Goal: Task Accomplishment & Management: Use online tool/utility

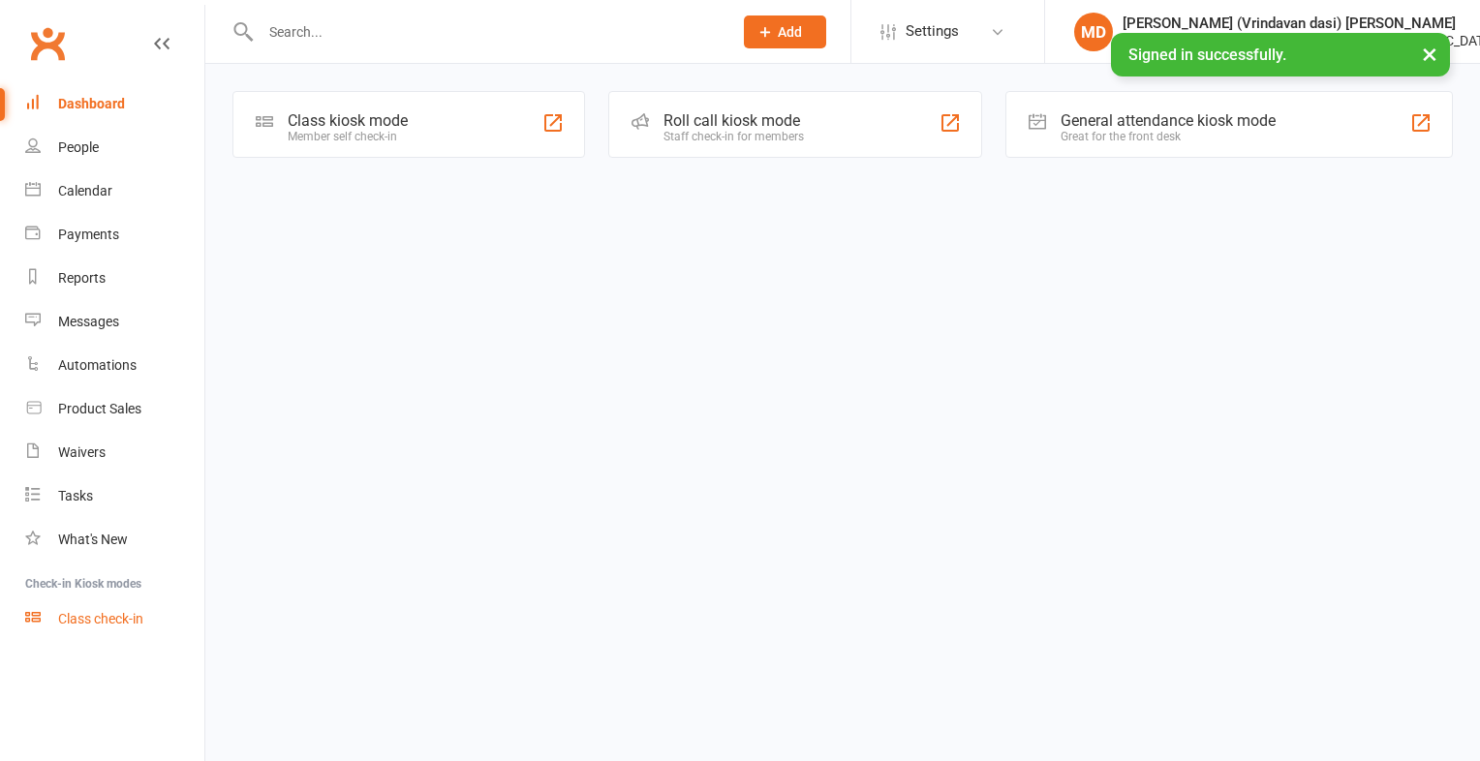
click at [139, 626] on div "Class check-in" at bounding box center [100, 618] width 85 height 15
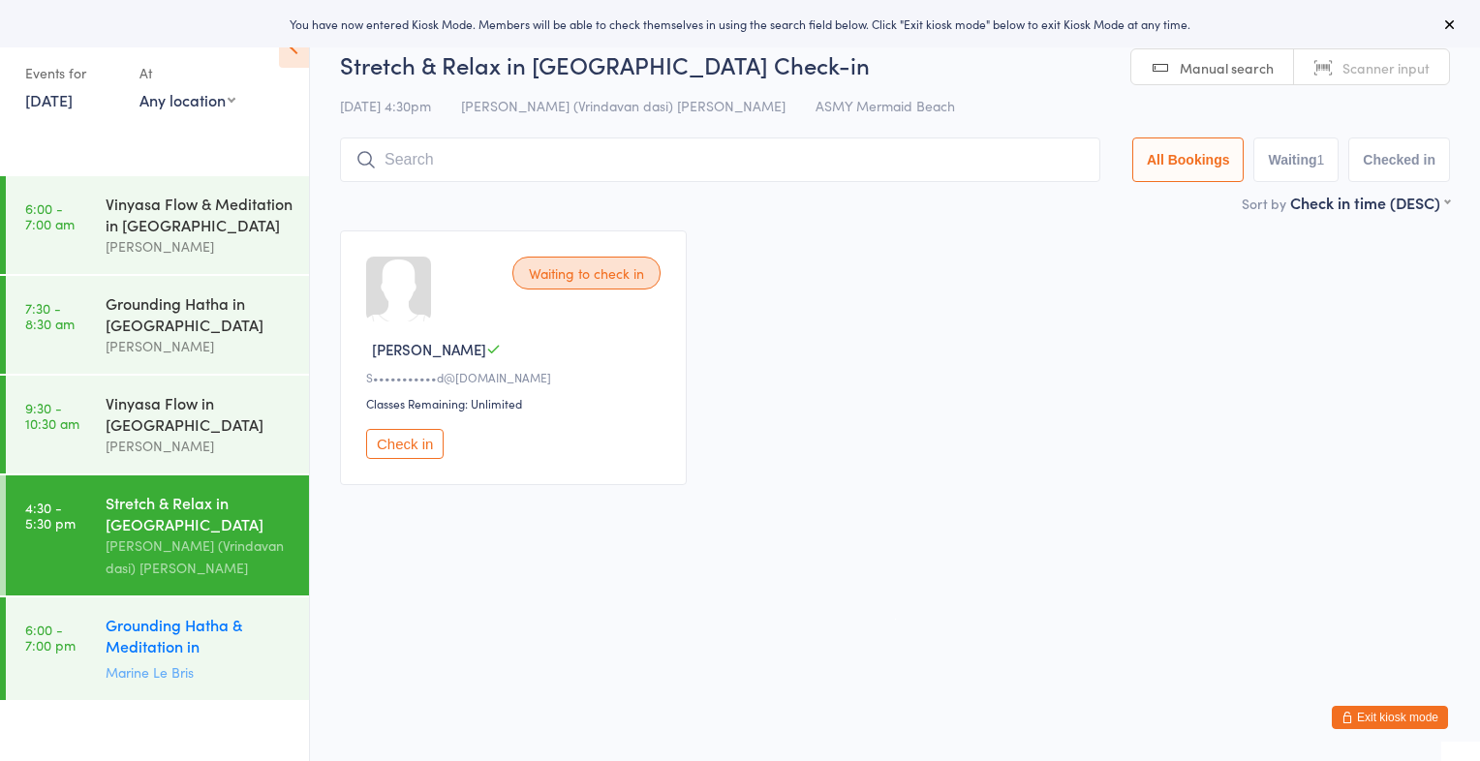
click at [144, 619] on div "Grounding Hatha & Meditation in Mermaid Beach" at bounding box center [199, 637] width 187 height 47
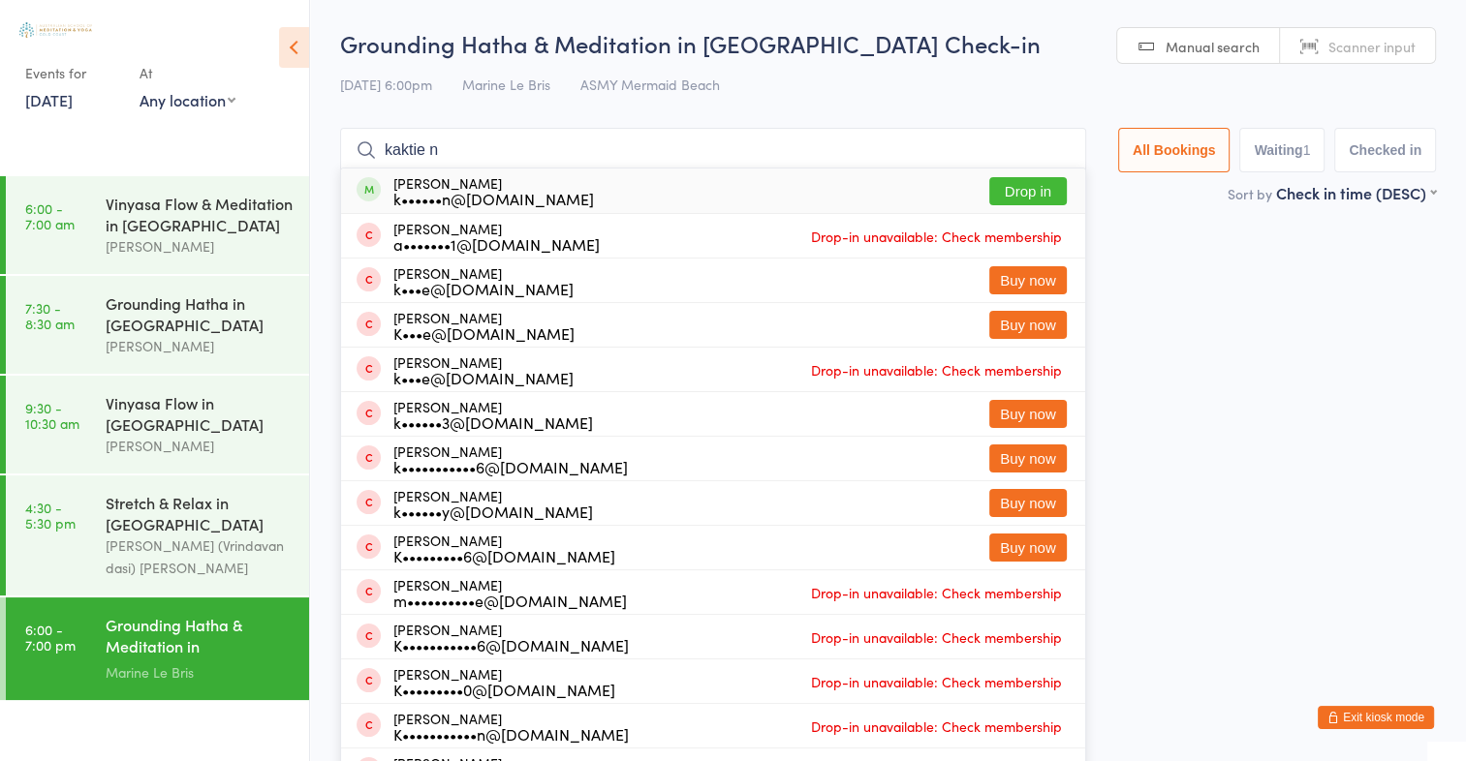
type input "kaktie n"
click at [1020, 189] on button "Drop in" at bounding box center [1027, 191] width 77 height 28
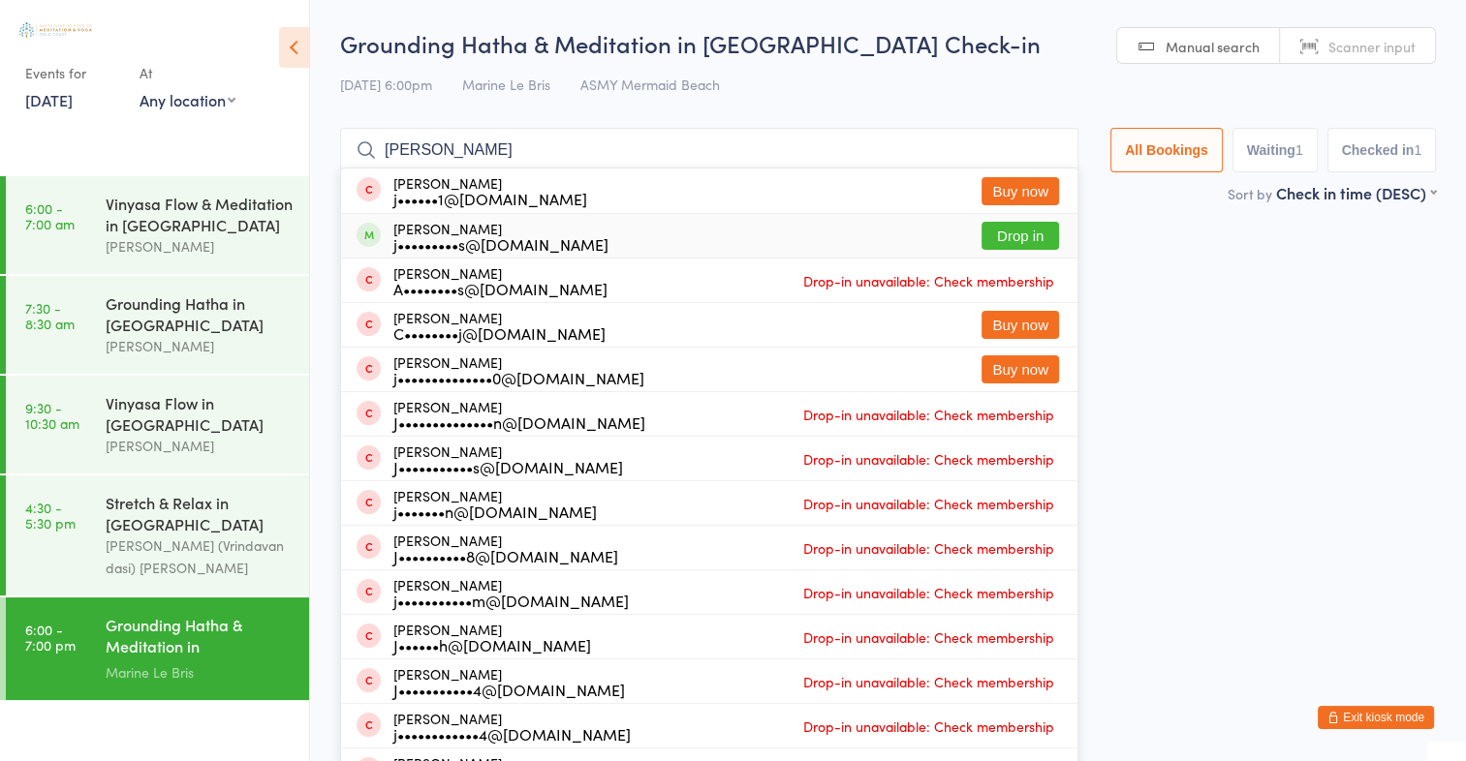
type input "jessie l"
click at [1022, 239] on button "Drop in" at bounding box center [1019, 236] width 77 height 28
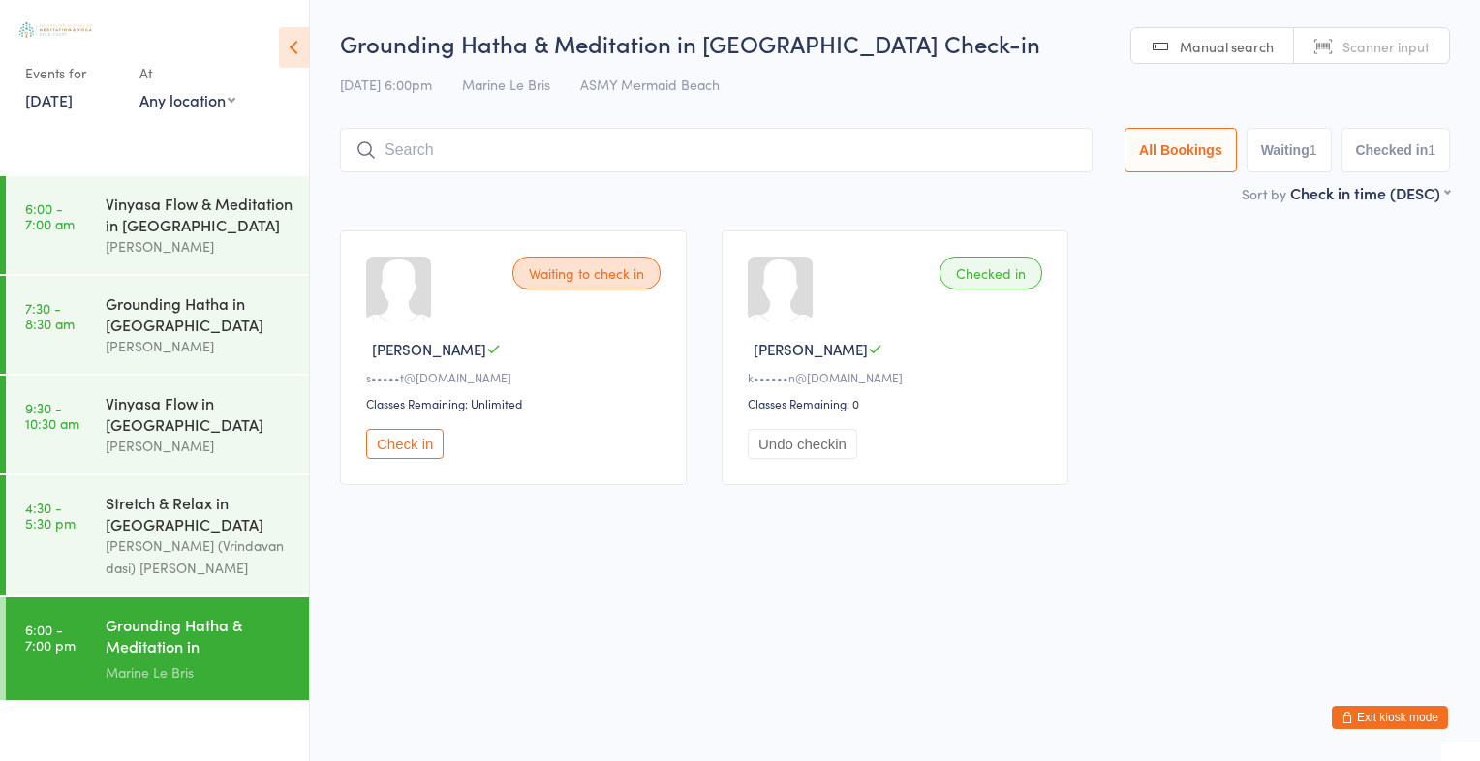
click at [1022, 239] on div "Checked in Katie N k••••••n@yahoo.com.au Classes Remaining: 0 Undo checkin" at bounding box center [895, 358] width 347 height 255
click at [1394, 51] on span "Scanner input" at bounding box center [1386, 46] width 87 height 19
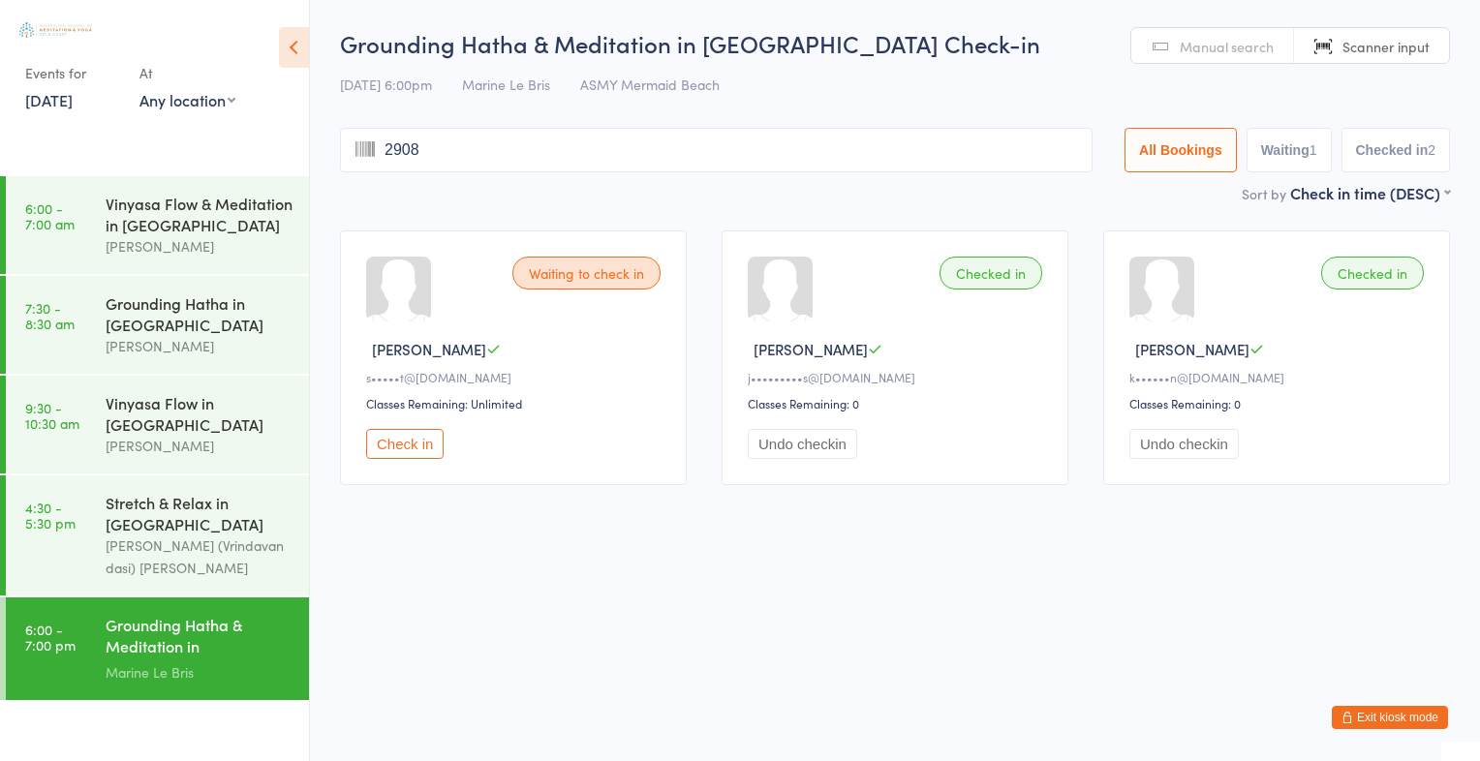
type input "2908"
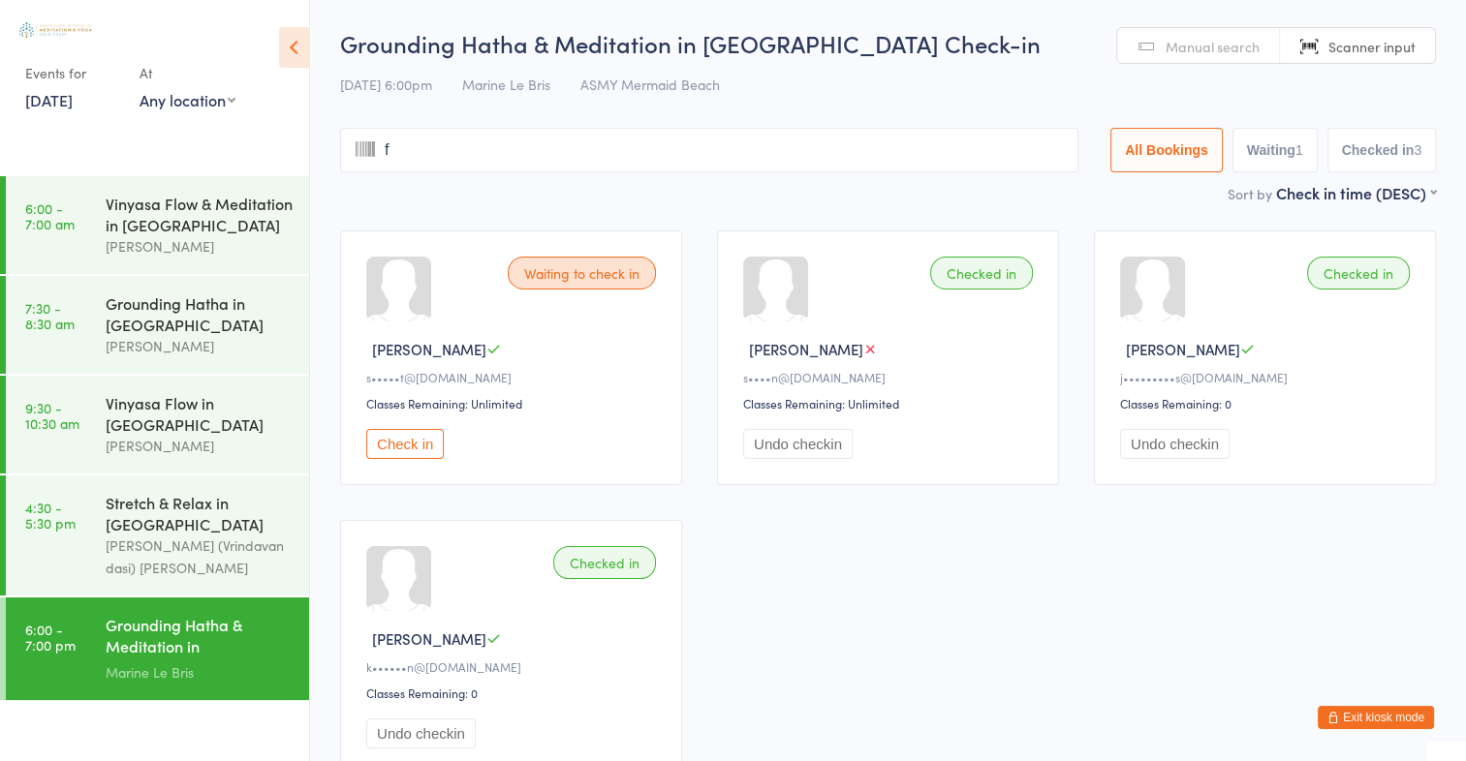
type input "fl"
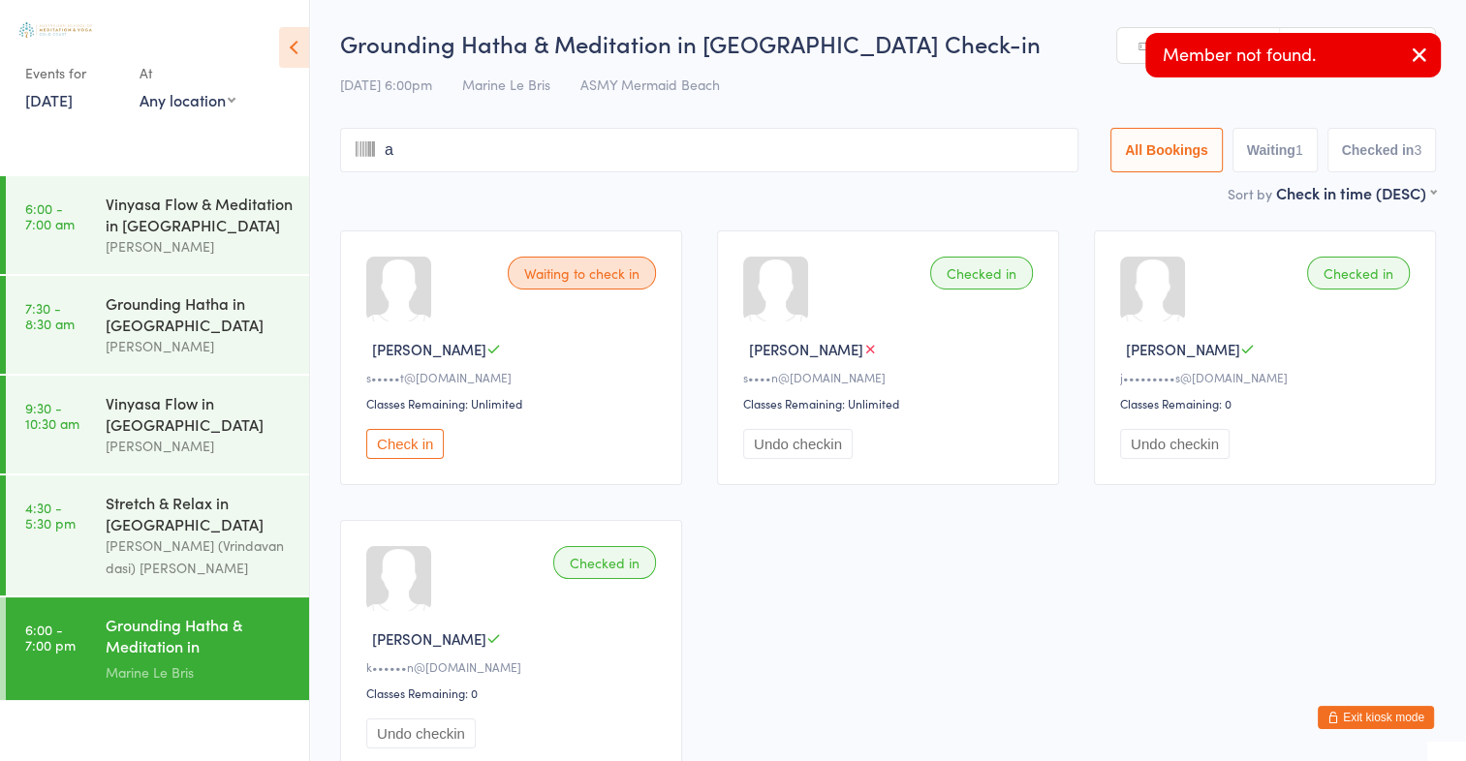
type input "av"
type input "i"
type input "a"
click at [1426, 46] on icon "button" at bounding box center [1418, 55] width 23 height 24
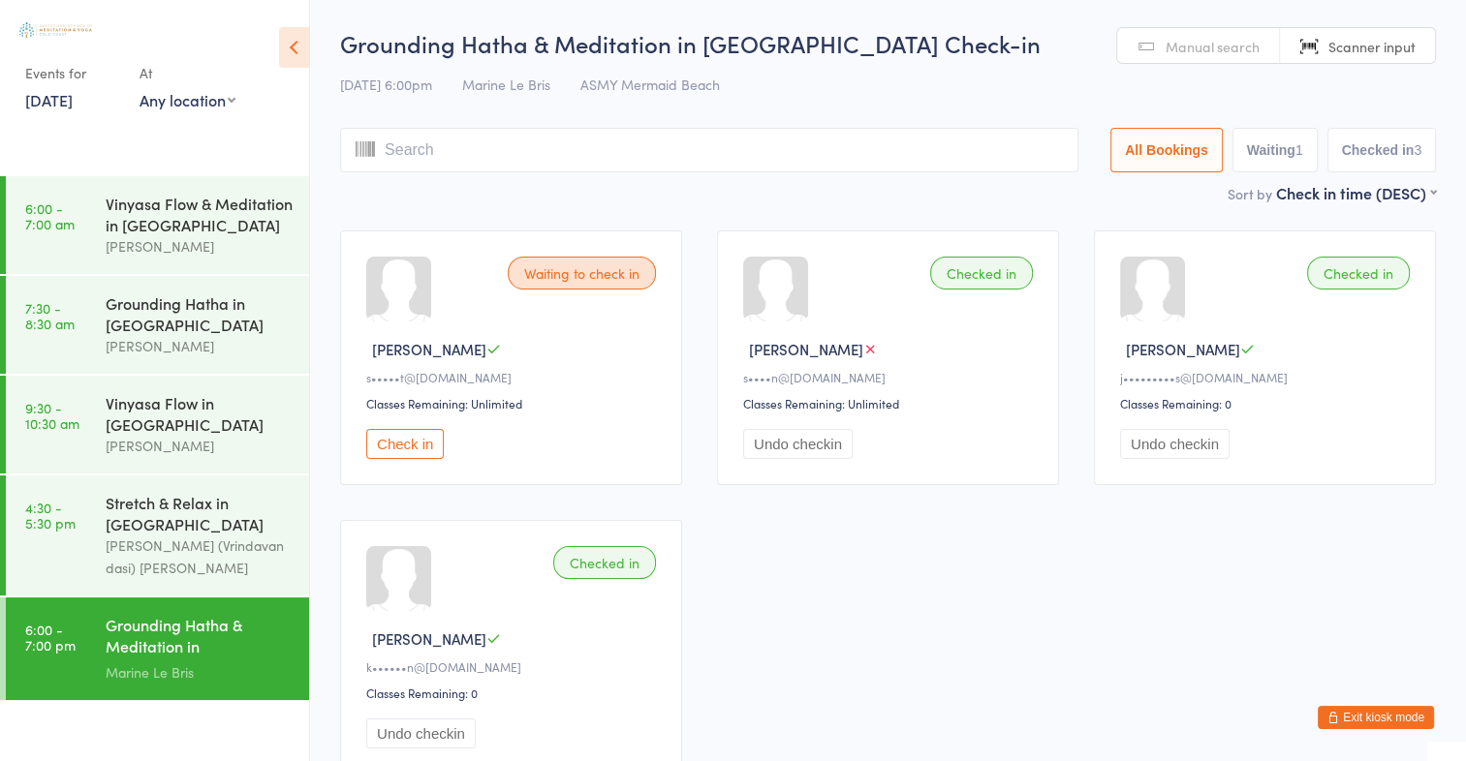
click at [1224, 48] on span "Manual search" at bounding box center [1212, 46] width 94 height 19
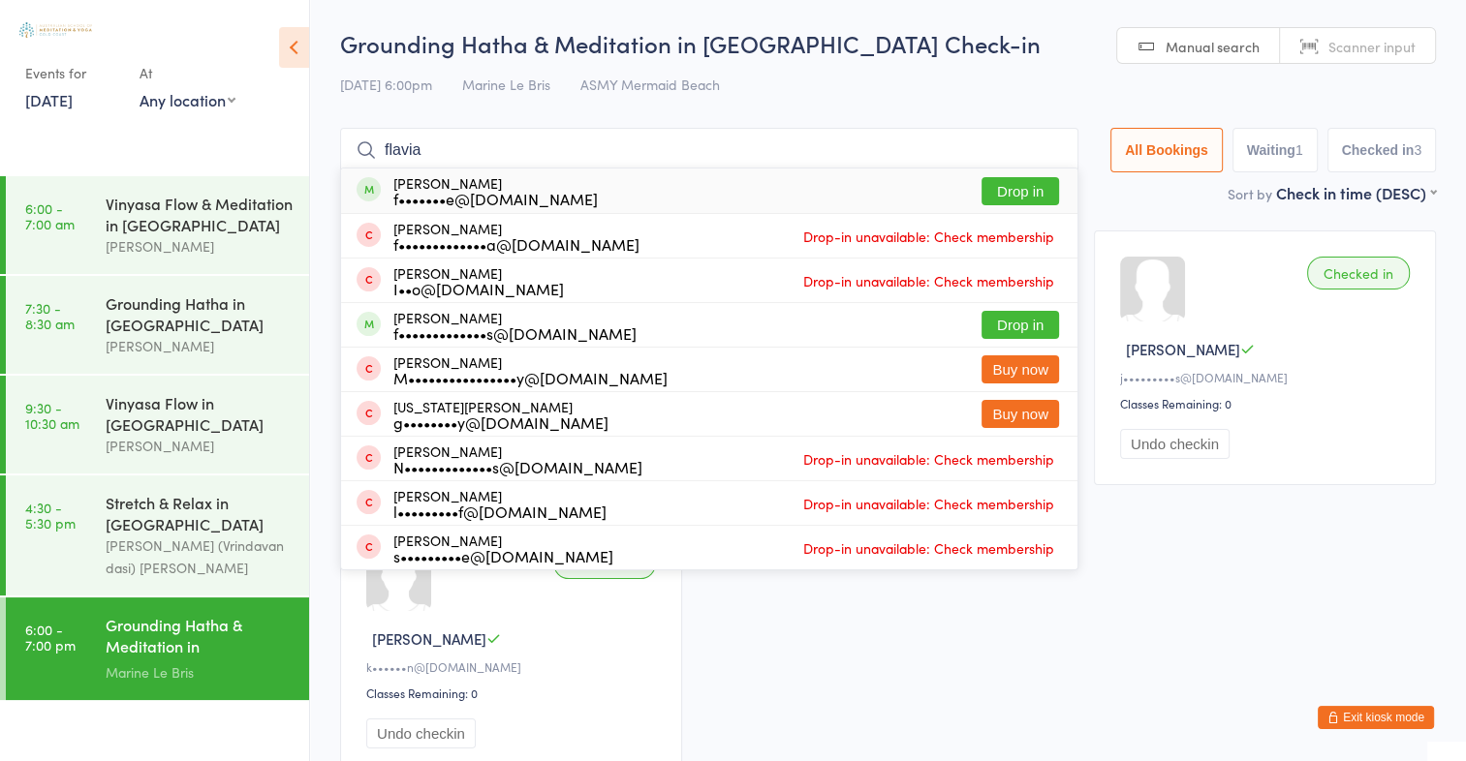
type input "flavia"
click at [1029, 188] on button "Drop in" at bounding box center [1019, 191] width 77 height 28
